Goal: Transaction & Acquisition: Subscribe to service/newsletter

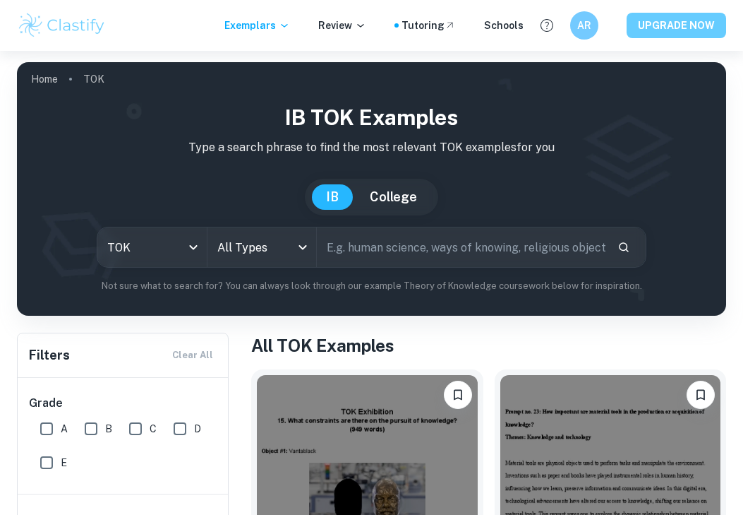
click at [672, 17] on button "UPGRADE NOW" at bounding box center [677, 25] width 100 height 25
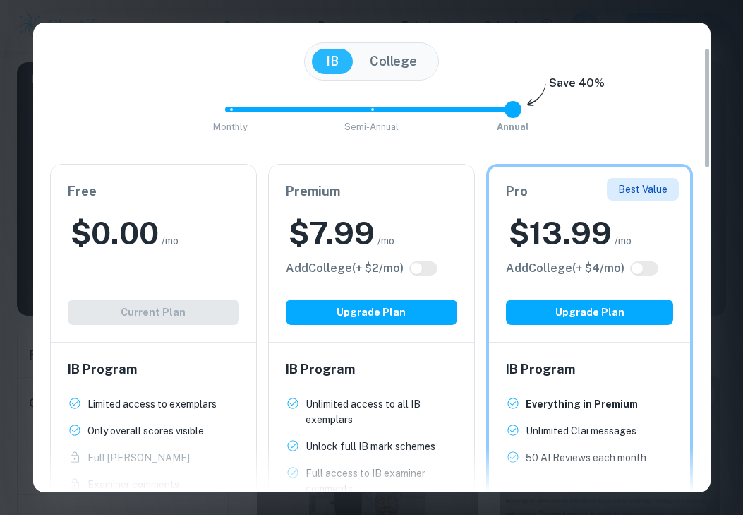
scroll to position [99, 0]
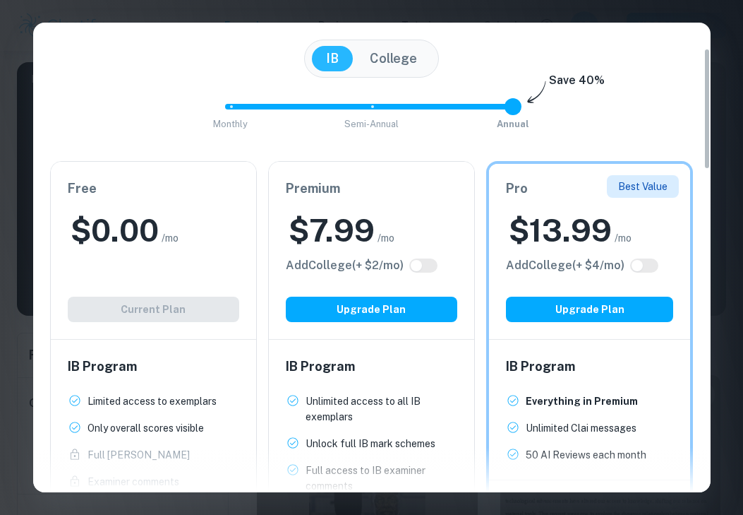
click at [424, 264] on input "checkbox" at bounding box center [417, 265] width 34 height 11
checkbox input "true"
click at [420, 267] on input "checkbox" at bounding box center [431, 265] width 34 height 11
checkbox input "false"
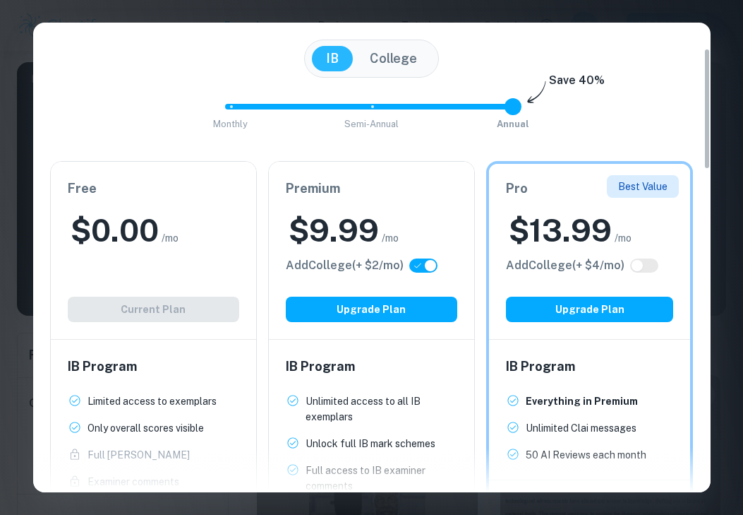
checkbox input "false"
click at [417, 270] on input "checkbox" at bounding box center [417, 265] width 34 height 11
checkbox input "true"
click at [417, 270] on input "checkbox" at bounding box center [431, 265] width 34 height 11
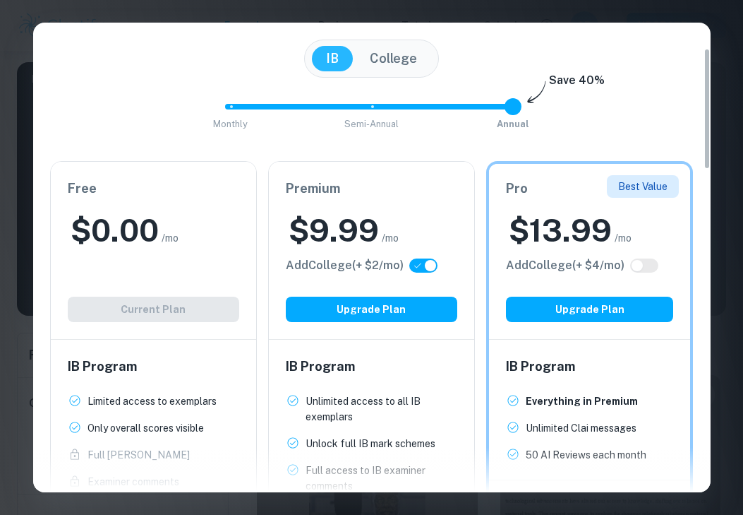
checkbox input "false"
click at [417, 270] on input "checkbox" at bounding box center [417, 265] width 34 height 11
checkbox input "true"
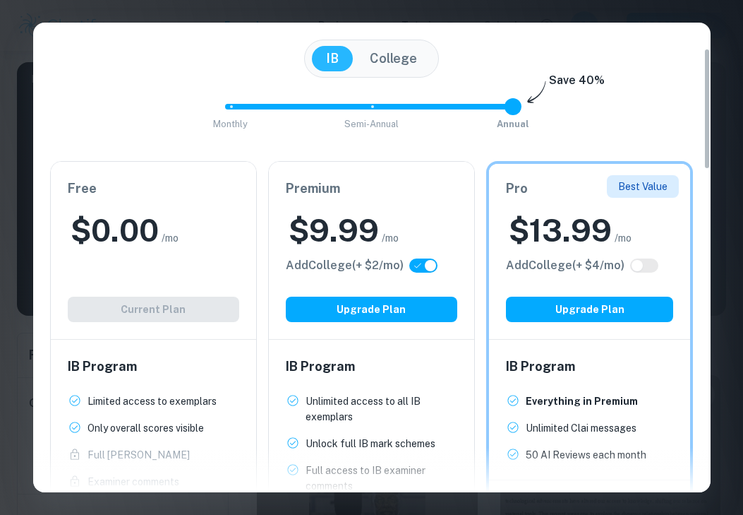
click at [418, 265] on input "checkbox" at bounding box center [431, 265] width 34 height 11
checkbox input "false"
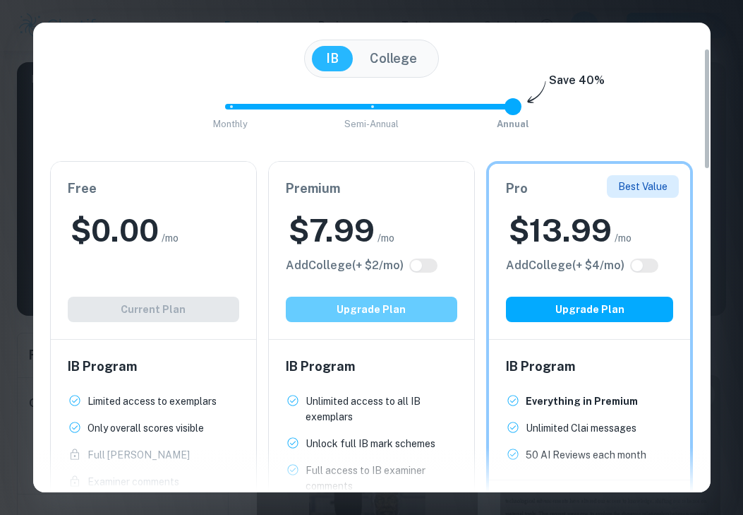
click at [406, 304] on button "Upgrade Plan" at bounding box center [372, 309] width 172 height 25
